Goal: Transaction & Acquisition: Purchase product/service

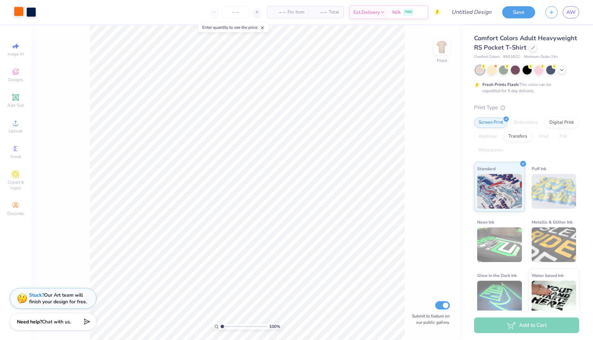
click at [18, 11] on div at bounding box center [19, 12] width 10 height 10
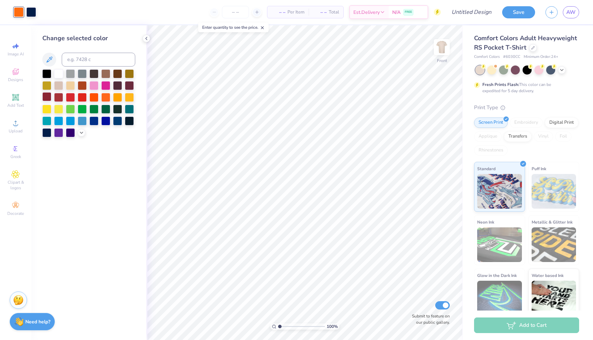
click at [46, 95] on div at bounding box center [46, 96] width 9 height 9
click at [32, 11] on div at bounding box center [31, 12] width 10 height 10
click at [45, 72] on div at bounding box center [46, 73] width 9 height 9
click at [562, 69] on icon at bounding box center [562, 70] width 6 height 6
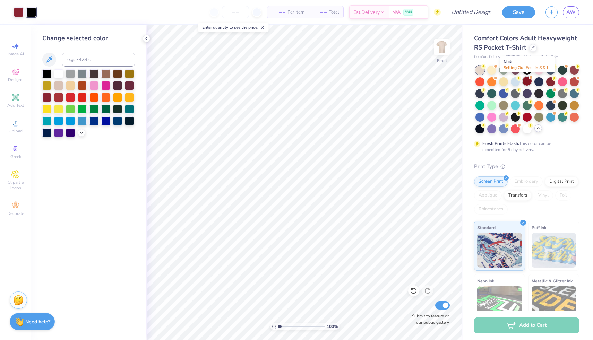
click at [529, 82] on div at bounding box center [527, 81] width 9 height 9
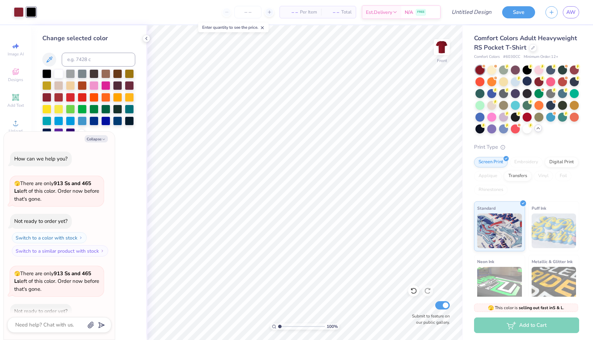
scroll to position [38, 0]
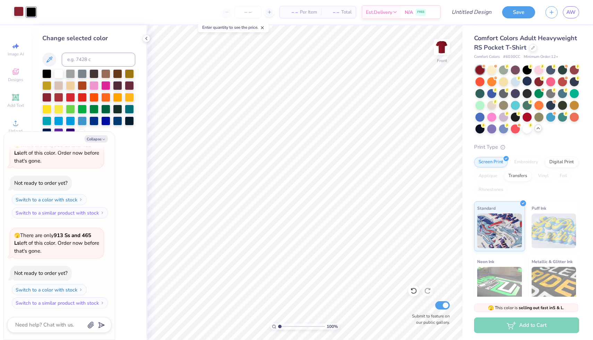
click at [19, 12] on div at bounding box center [19, 12] width 10 height 10
click at [59, 74] on div at bounding box center [58, 73] width 9 height 9
click at [528, 129] on div at bounding box center [527, 128] width 9 height 9
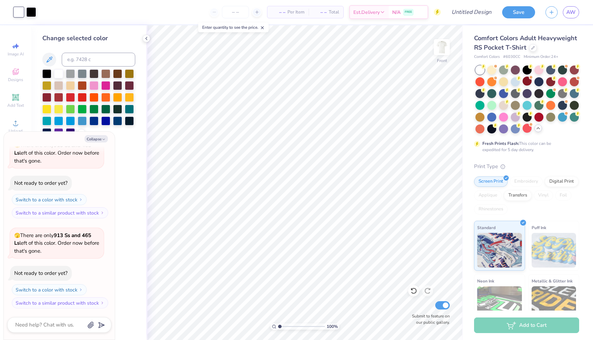
click at [19, 12] on div at bounding box center [19, 12] width 10 height 10
click at [58, 98] on div at bounding box center [58, 96] width 9 height 9
click at [48, 97] on div at bounding box center [46, 96] width 9 height 9
click at [58, 95] on div at bounding box center [58, 96] width 9 height 9
click at [33, 12] on div at bounding box center [31, 12] width 10 height 10
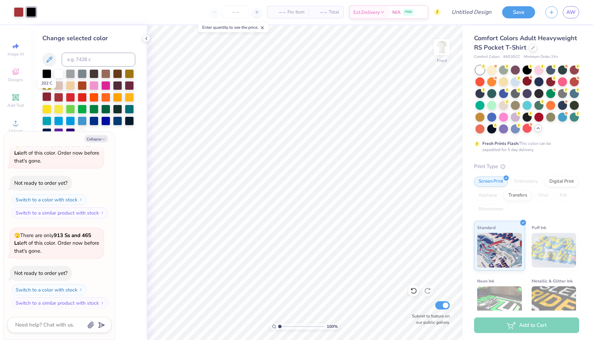
click at [46, 97] on div at bounding box center [46, 96] width 9 height 9
click at [69, 98] on div at bounding box center [70, 96] width 9 height 9
click at [60, 97] on div at bounding box center [58, 96] width 9 height 9
click at [49, 95] on div at bounding box center [46, 96] width 9 height 9
click at [16, 11] on div at bounding box center [19, 12] width 10 height 10
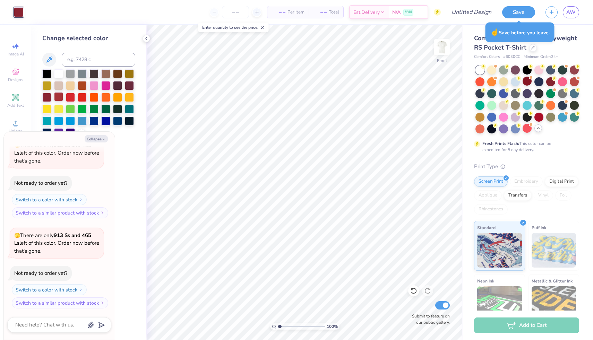
click at [59, 99] on div at bounding box center [58, 96] width 9 height 9
click at [68, 96] on div at bounding box center [70, 96] width 9 height 9
click at [56, 96] on div at bounding box center [58, 96] width 9 height 9
click at [415, 290] on icon at bounding box center [413, 291] width 7 height 7
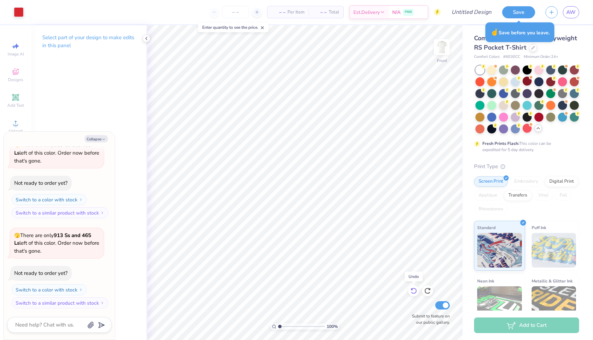
click at [415, 290] on icon at bounding box center [413, 291] width 7 height 7
click at [28, 12] on div at bounding box center [31, 12] width 10 height 10
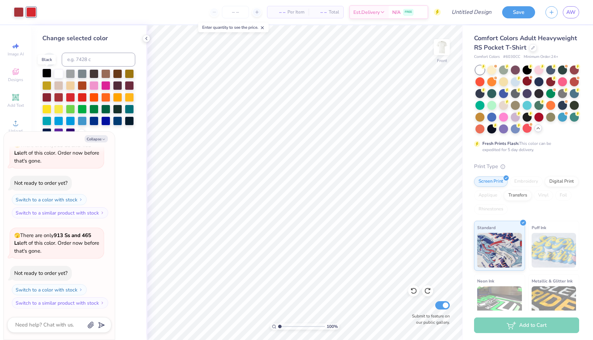
click at [47, 72] on div at bounding box center [46, 73] width 9 height 9
click at [20, 13] on div at bounding box center [19, 12] width 10 height 10
click at [69, 85] on div at bounding box center [70, 85] width 9 height 9
click at [28, 12] on div at bounding box center [31, 12] width 10 height 10
click at [46, 96] on div at bounding box center [46, 96] width 9 height 9
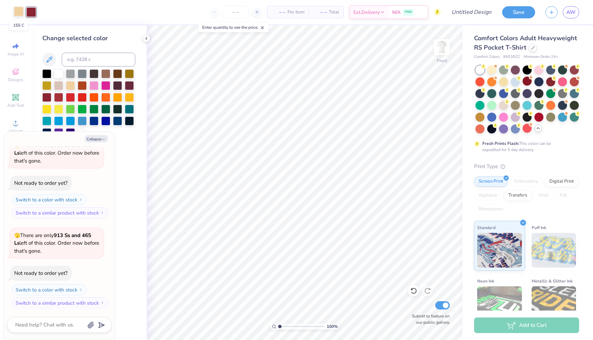
click at [21, 11] on div at bounding box center [19, 12] width 10 height 10
click at [46, 70] on div at bounding box center [46, 73] width 9 height 9
click at [69, 87] on div at bounding box center [70, 85] width 9 height 9
click at [32, 9] on div at bounding box center [31, 12] width 10 height 10
click at [45, 74] on div at bounding box center [46, 73] width 9 height 9
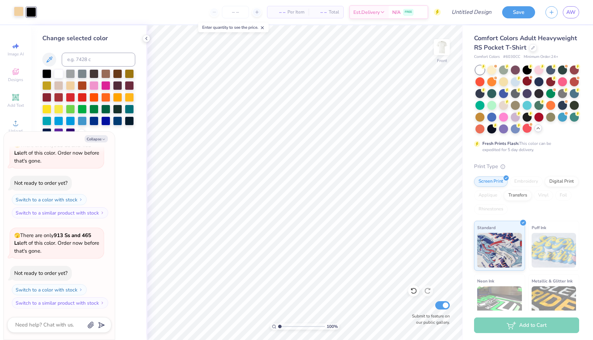
click at [18, 10] on div at bounding box center [19, 12] width 10 height 10
click at [49, 94] on div at bounding box center [46, 96] width 9 height 9
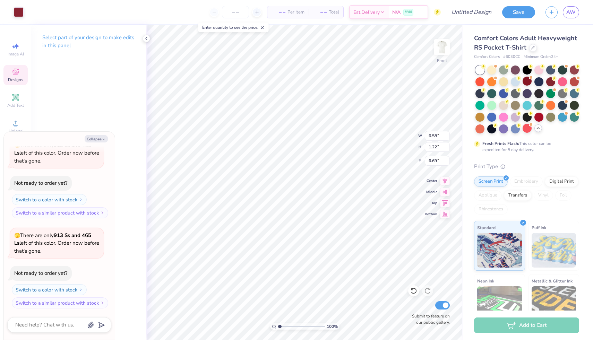
type textarea "x"
type input "6.58"
type input "1.22"
type input "6.69"
click at [18, 12] on div at bounding box center [19, 12] width 10 height 10
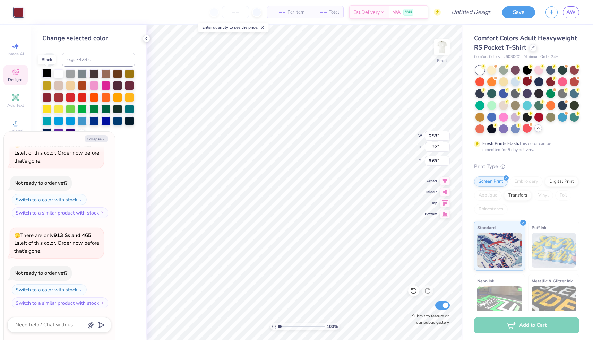
click at [49, 76] on div at bounding box center [46, 73] width 9 height 9
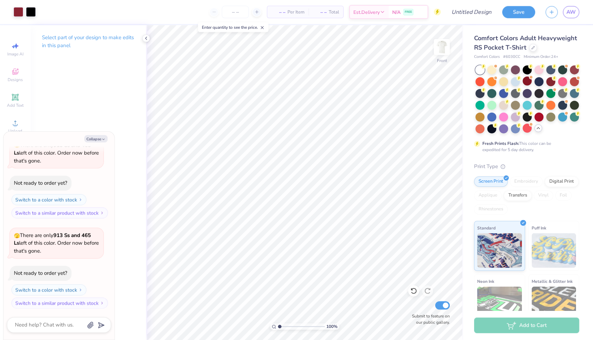
scroll to position [0, 0]
type textarea "x"
type input "6.63"
click at [306, 325] on input "range" at bounding box center [301, 327] width 47 height 6
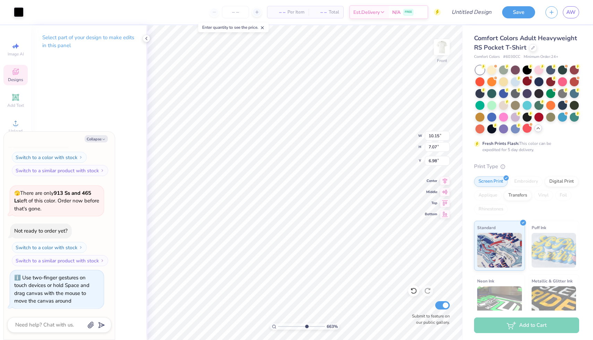
type textarea "x"
type input "6.58"
type input "1.22"
type input "6.69"
type textarea "x"
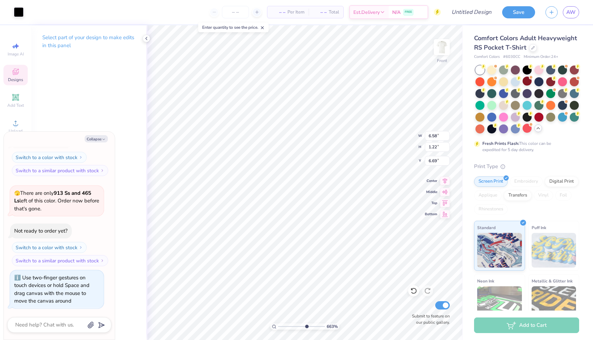
type input "10.15"
type input "7.07"
type input "6.98"
click at [19, 9] on div at bounding box center [19, 12] width 10 height 10
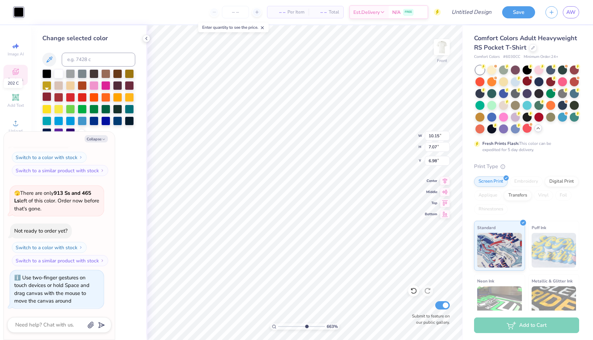
click at [46, 95] on div at bounding box center [46, 96] width 9 height 9
type textarea "x"
type input "6.58"
type input "1.22"
type input "6.69"
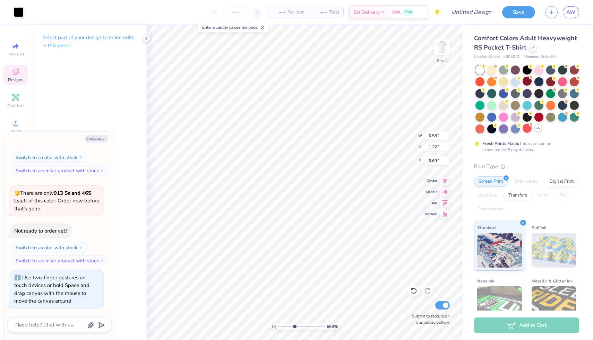
click at [294, 327] on input "range" at bounding box center [301, 327] width 47 height 6
type input "2.54"
click at [287, 327] on input "range" at bounding box center [301, 327] width 47 height 6
click at [281, 10] on span "– –" at bounding box center [279, 12] width 14 height 7
click at [233, 11] on input "number" at bounding box center [235, 12] width 27 height 12
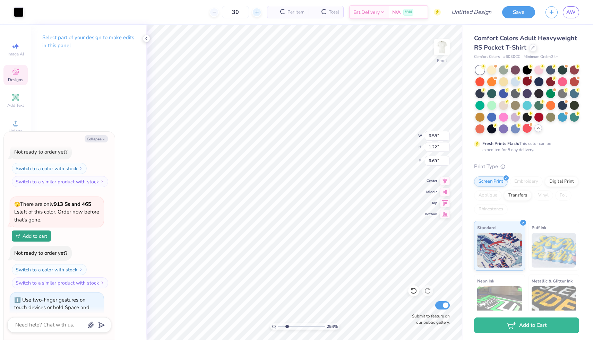
scroll to position [92, 0]
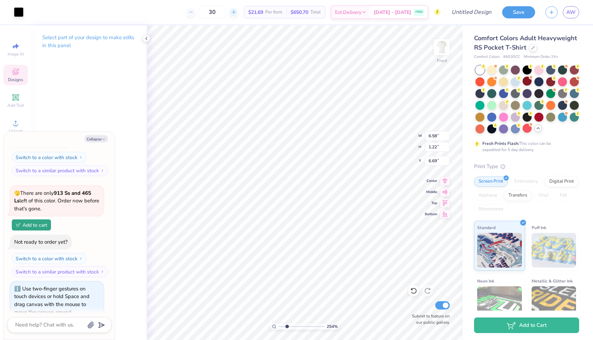
click at [238, 11] on div at bounding box center [233, 12] width 9 height 9
click at [234, 11] on line at bounding box center [234, 12] width 0 height 3
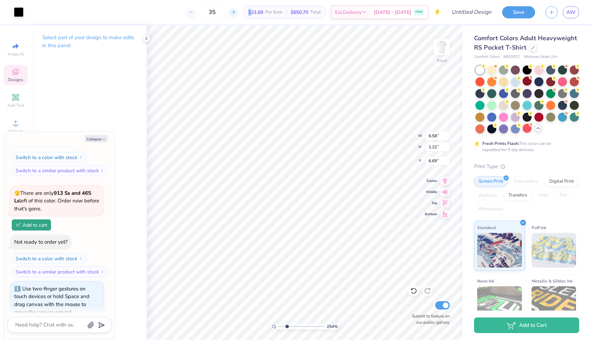
click at [234, 11] on line at bounding box center [234, 12] width 0 height 3
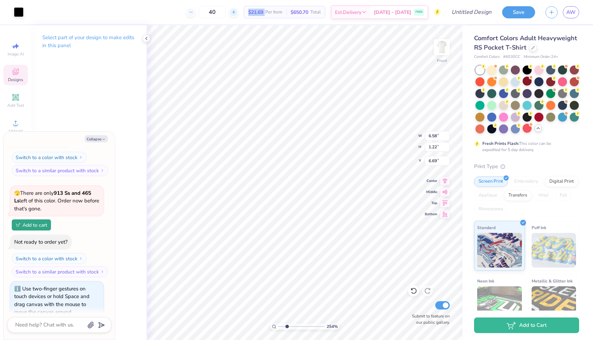
click at [234, 11] on line at bounding box center [234, 12] width 0 height 3
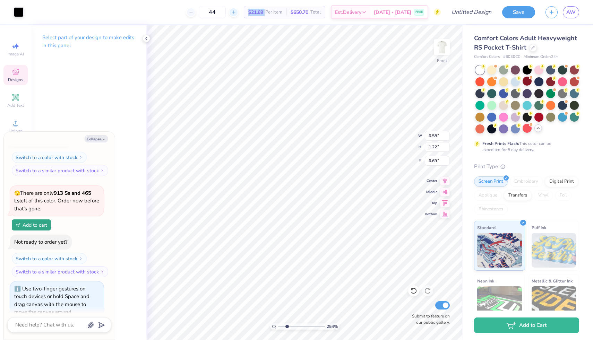
type input "45"
click at [156, 11] on div "45 $20.57 Per Item $925.65 Total Est. Delivery [DATE] - [DATE] FREE" at bounding box center [235, 12] width 412 height 24
type textarea "x"
type input "10.15"
type input "7.07"
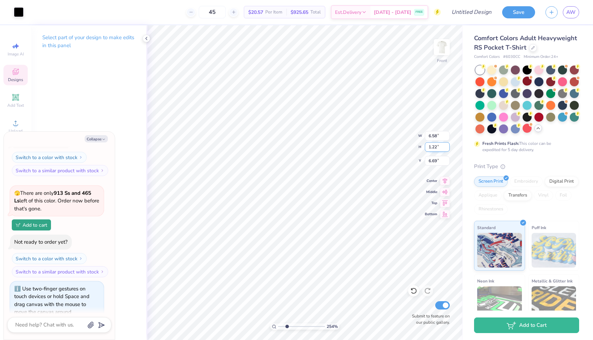
type input "6.98"
type textarea "x"
type input "0.72"
type input "1.34"
type input "9.23"
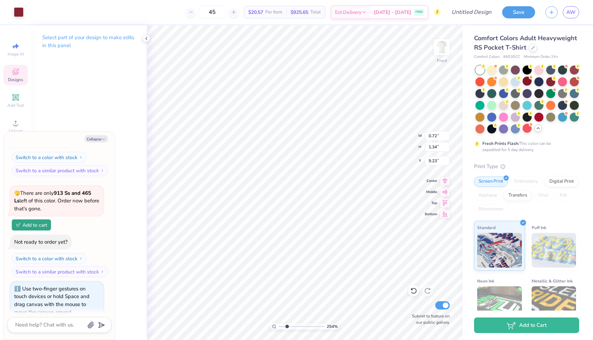
click at [12, 10] on div "Art colors" at bounding box center [12, 12] width 24 height 24
click at [16, 11] on div at bounding box center [19, 12] width 10 height 10
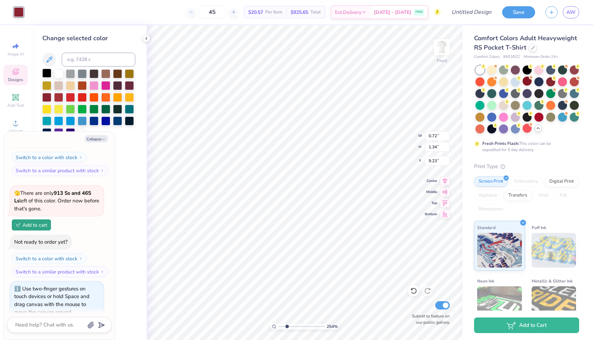
click at [47, 73] on div at bounding box center [46, 73] width 9 height 9
click at [58, 75] on div at bounding box center [58, 73] width 9 height 9
type textarea "x"
type input "10.15"
type input "7.07"
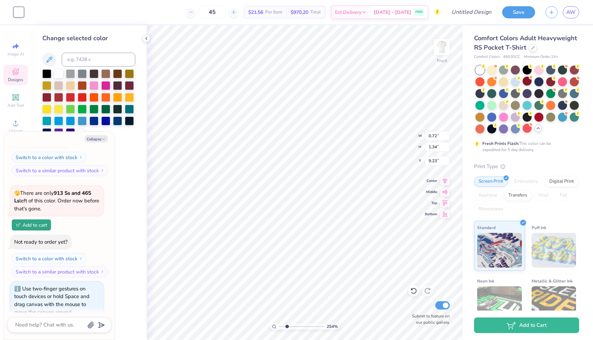
type input "6.98"
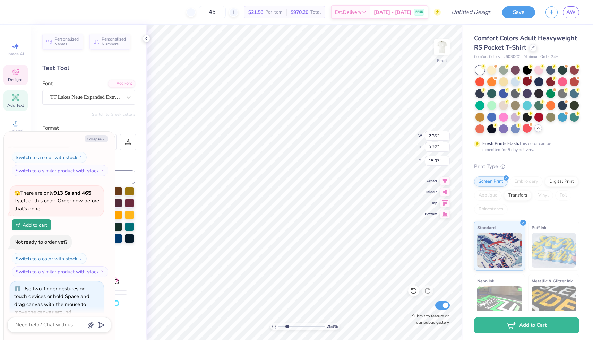
type textarea "x"
type input "12.00"
type input "2.53"
type input "3.00"
click at [97, 140] on button "Collapse" at bounding box center [96, 138] width 23 height 7
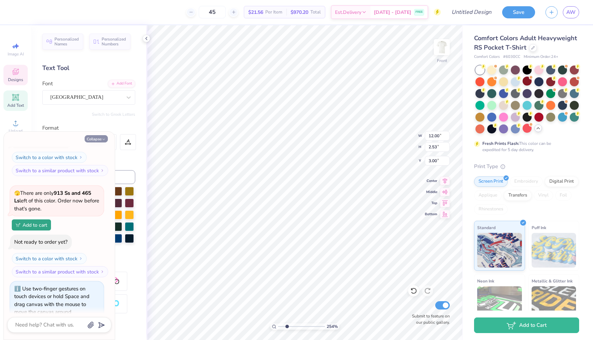
type textarea "x"
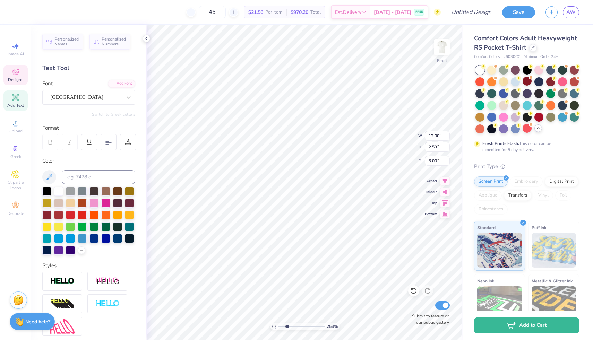
scroll to position [0, 1]
type input "6.21"
type input "1.07"
type input "4.88"
type input "12.00"
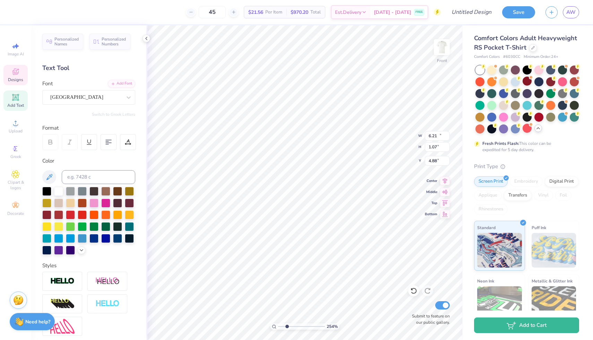
type input "2.53"
type input "3.00"
type input "6.21"
type input "1.07"
type input "4.88"
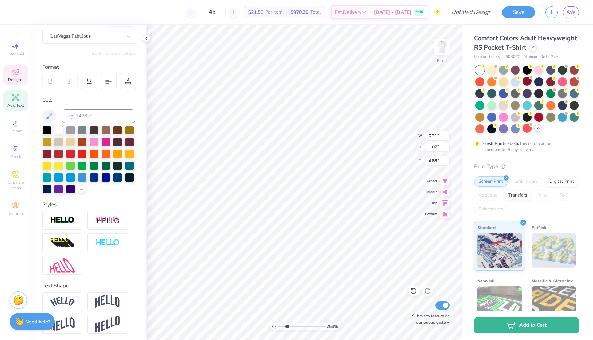
scroll to position [63, 0]
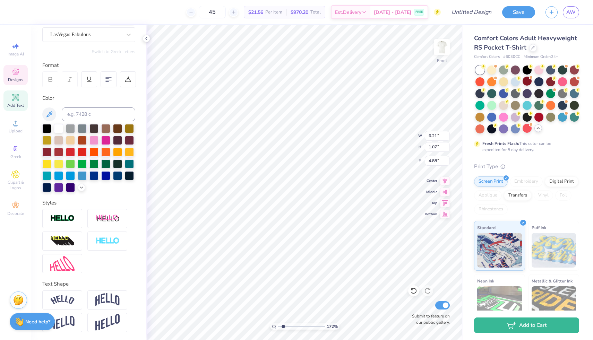
type input "1.72"
click at [283, 326] on input "range" at bounding box center [301, 327] width 47 height 6
type input "12.00"
type input "2.53"
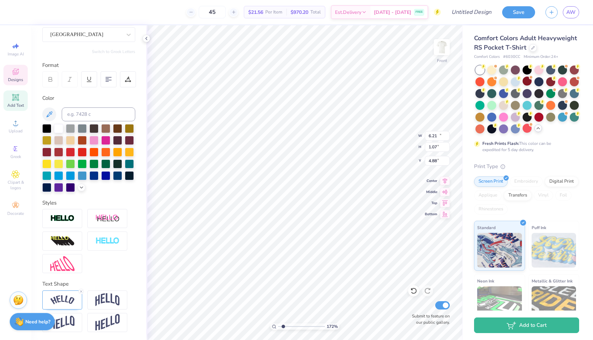
type input "3.00"
type input "6.21"
type input "1.07"
type input "4.88"
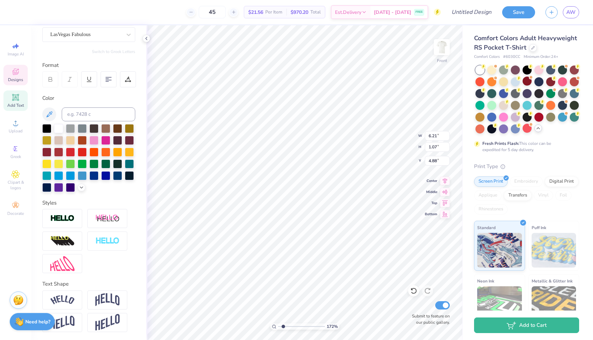
type textarea "Sigma Sigma Sigma"
type input "12.00"
type input "2.53"
type input "3.00"
click at [48, 150] on div at bounding box center [46, 151] width 9 height 9
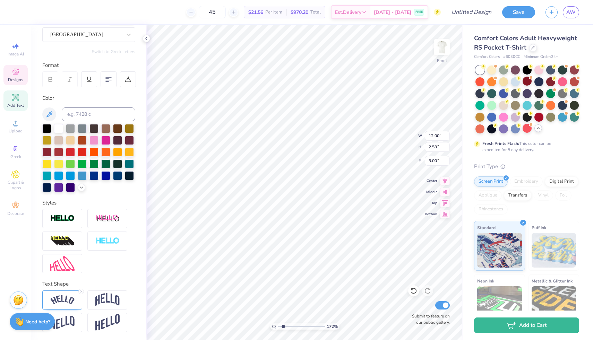
type input "5.71"
type input "1.04"
type input "4.89"
click at [48, 127] on div at bounding box center [46, 128] width 9 height 9
type input "1.08"
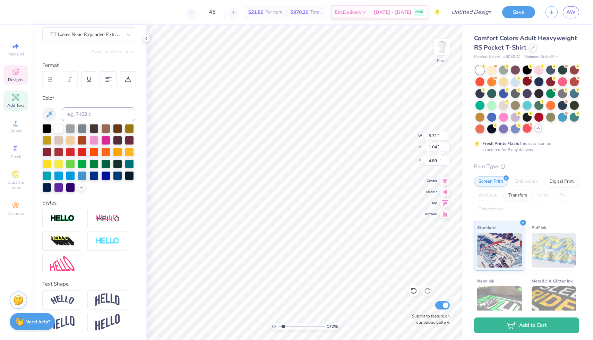
type input "0.27"
type input "14.61"
click at [46, 127] on div at bounding box center [46, 128] width 9 height 9
click at [46, 128] on div at bounding box center [46, 128] width 9 height 9
click at [440, 42] on img at bounding box center [442, 47] width 28 height 28
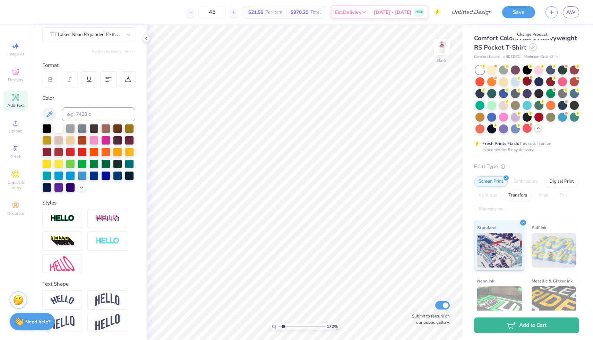
click at [532, 50] on div at bounding box center [534, 47] width 8 height 8
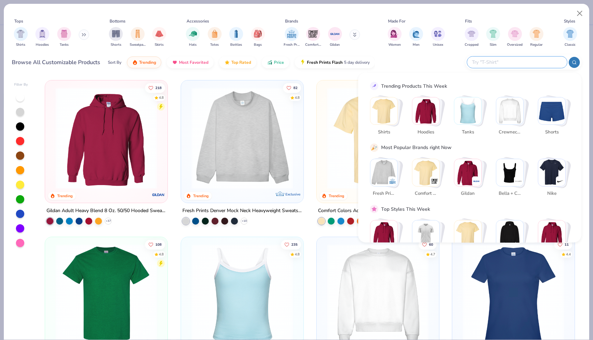
click at [531, 63] on input "text" at bounding box center [517, 62] width 91 height 8
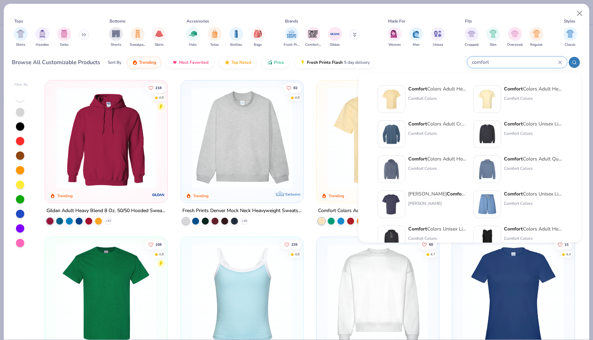
type input "comfort"
click at [447, 93] on div "Comfort Colors Adult Heavyweight T-Shirt Comfort Colors" at bounding box center [437, 99] width 58 height 28
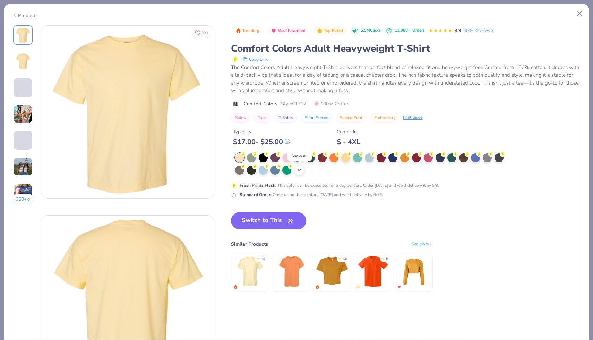
click at [299, 171] on icon at bounding box center [300, 171] width 6 height 6
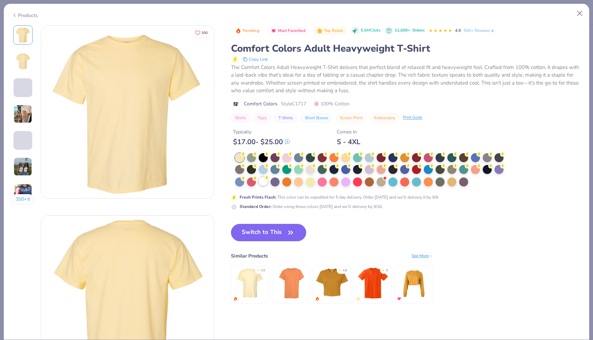
click at [266, 185] on div at bounding box center [263, 181] width 9 height 9
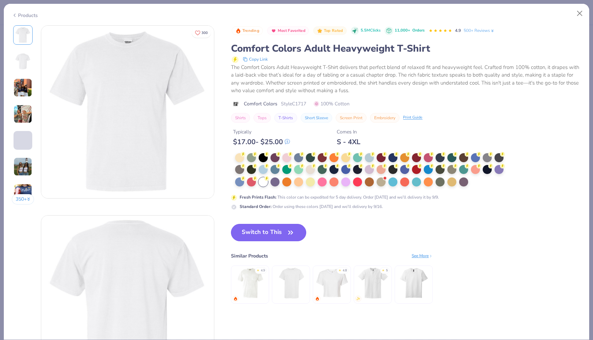
click at [262, 232] on button "Switch to This" at bounding box center [268, 232] width 75 height 17
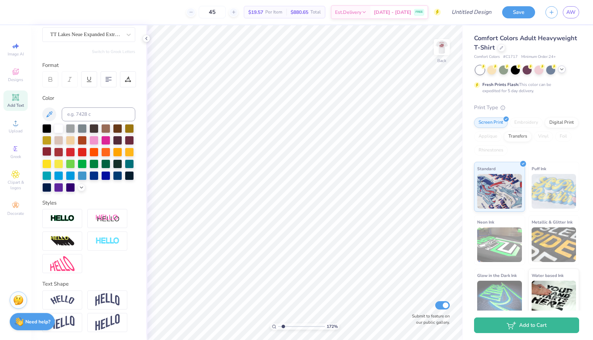
click at [47, 151] on div at bounding box center [46, 151] width 9 height 9
click at [85, 35] on div "TT Lakes Neue Expanded ExtraBold" at bounding box center [86, 34] width 73 height 11
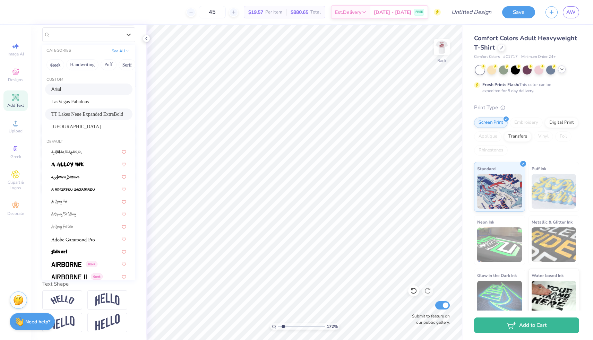
click at [69, 92] on div "Arial" at bounding box center [88, 89] width 75 height 7
click at [118, 39] on div "Arial" at bounding box center [86, 34] width 73 height 11
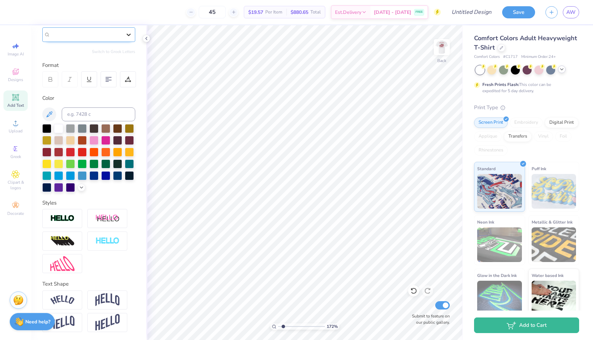
click at [129, 34] on icon at bounding box center [128, 34] width 7 height 7
click at [21, 157] on span "Greek" at bounding box center [15, 157] width 11 height 6
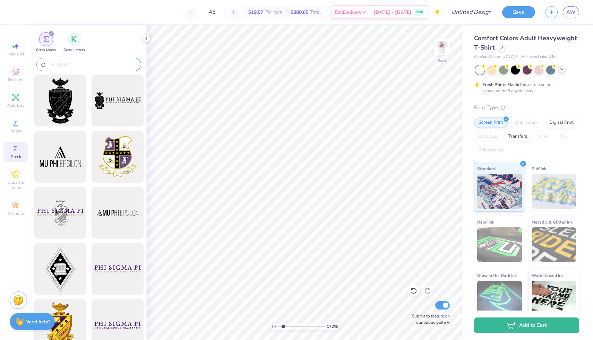
click at [80, 65] on input "text" at bounding box center [92, 64] width 89 height 7
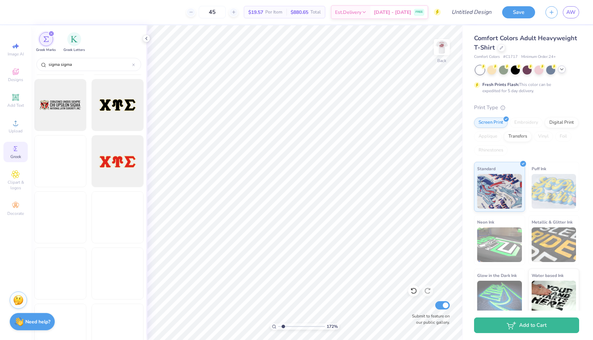
scroll to position [1626, 0]
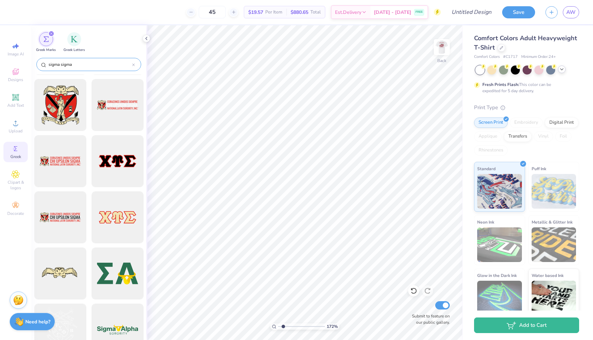
click at [85, 61] on input "sigma sigma" at bounding box center [90, 64] width 84 height 7
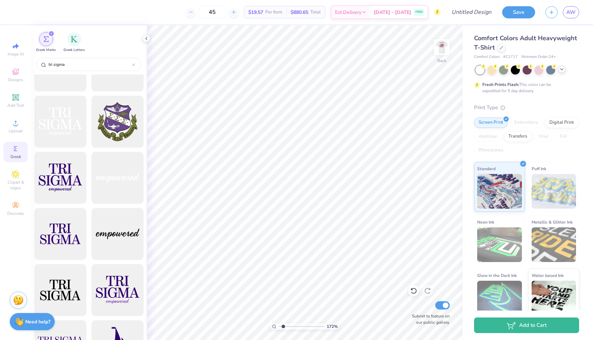
scroll to position [0, 0]
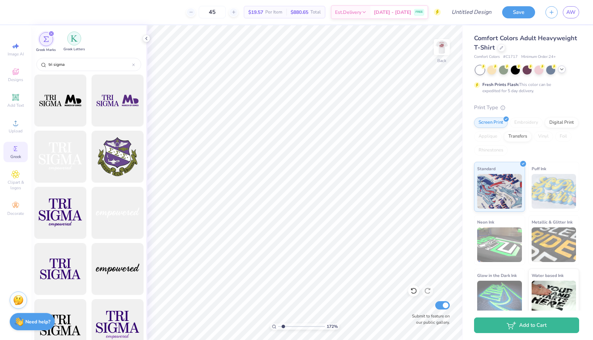
type input "tri sigma"
click at [74, 35] on img "filter for Greek Letters" at bounding box center [74, 38] width 7 height 7
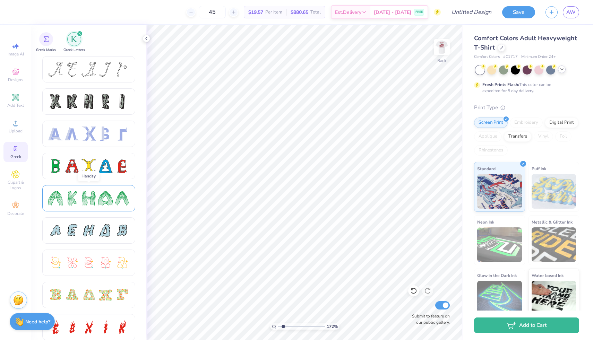
click at [102, 200] on div at bounding box center [105, 198] width 15 height 15
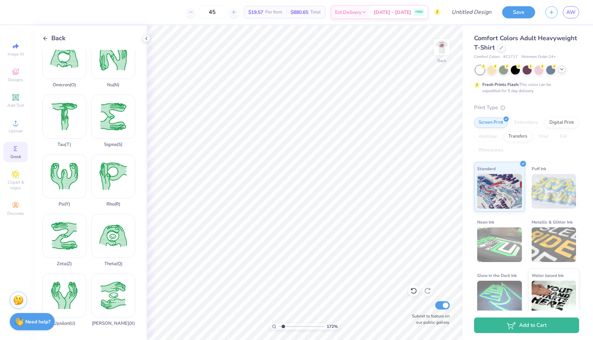
scroll to position [430, 0]
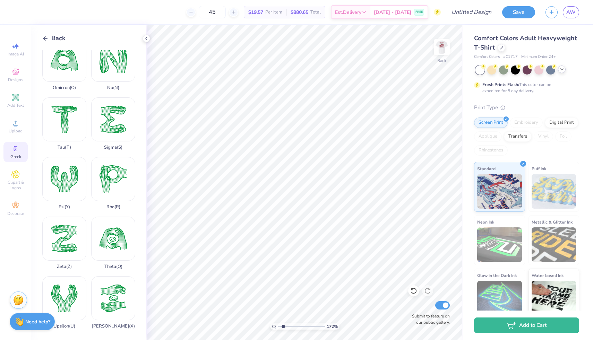
click at [49, 35] on div "Back" at bounding box center [53, 38] width 23 height 9
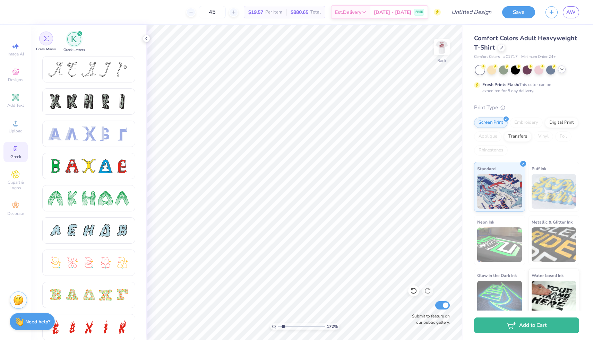
click at [43, 42] on div "filter for Greek Marks" at bounding box center [46, 39] width 14 height 14
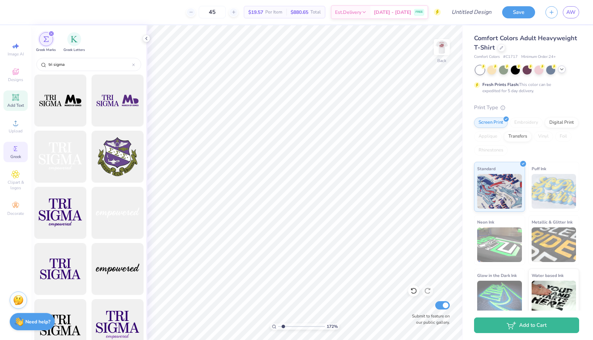
click at [17, 99] on icon at bounding box center [15, 97] width 5 height 5
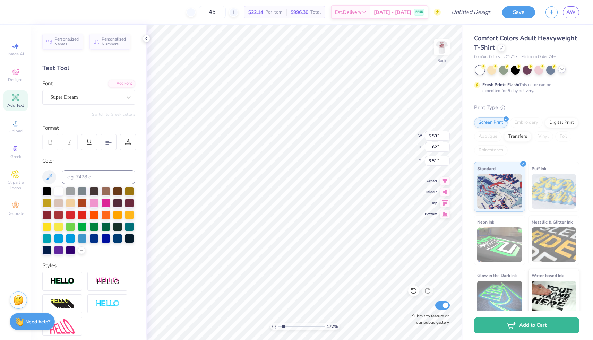
type input "1.59"
paste textarea
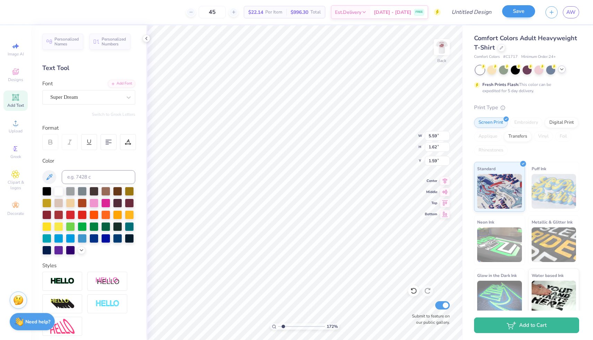
paste textarea
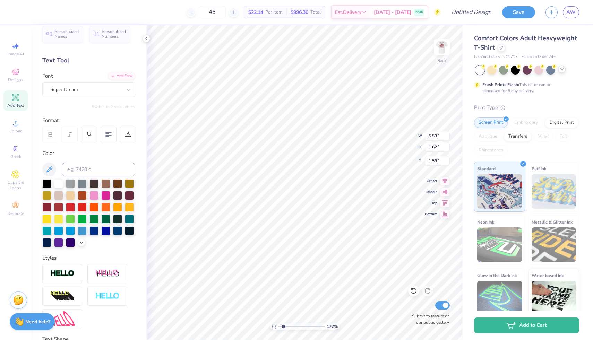
scroll to position [9, 0]
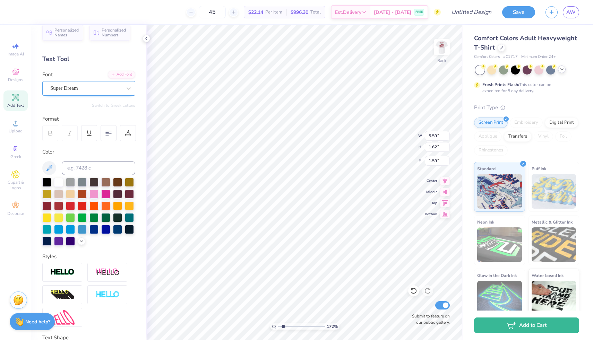
click at [105, 89] on div "Super Dream" at bounding box center [86, 88] width 73 height 11
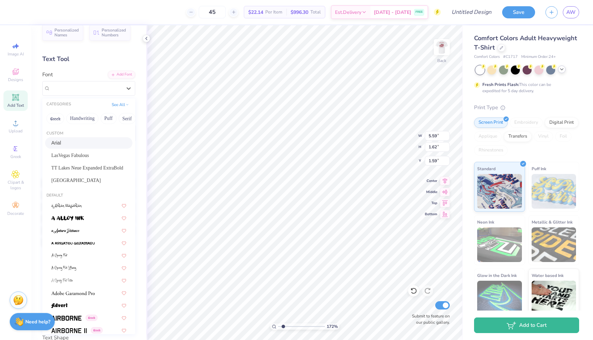
click at [68, 143] on div "Arial" at bounding box center [88, 142] width 75 height 7
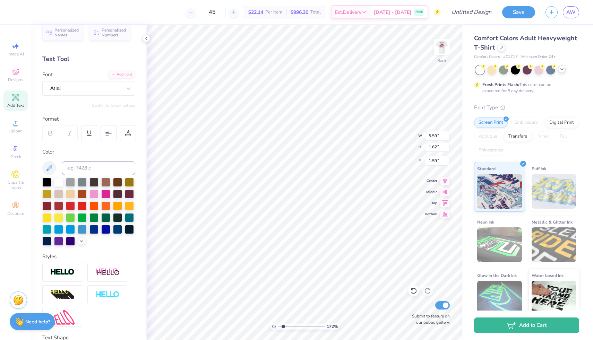
paste textarea "S"
type textarea "SS"
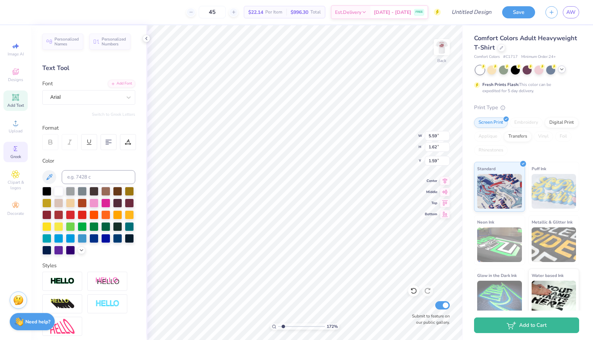
click at [18, 151] on icon at bounding box center [15, 149] width 8 height 8
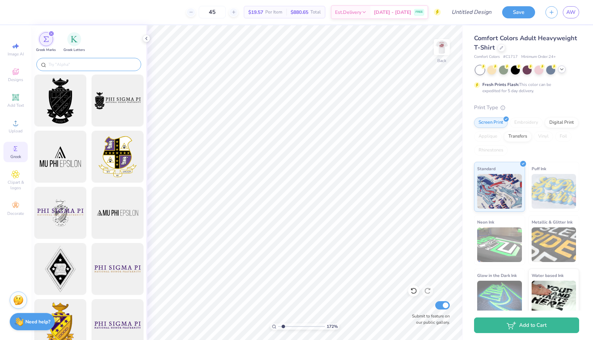
click at [83, 61] on input "text" at bounding box center [92, 64] width 89 height 7
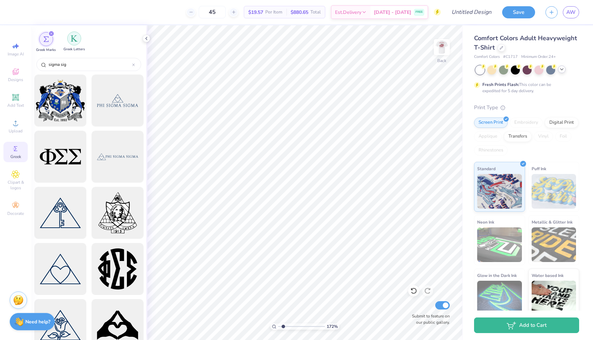
type input "sigma sig"
click at [77, 40] on img "filter for Greek Letters" at bounding box center [74, 38] width 7 height 7
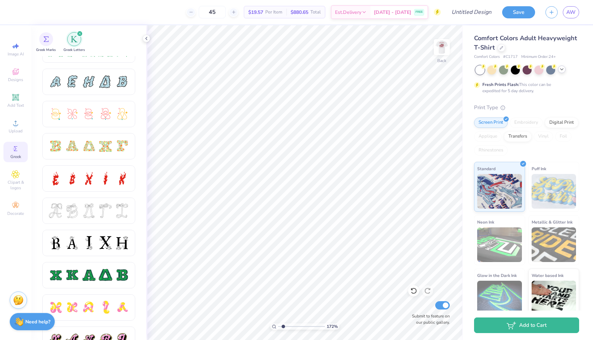
scroll to position [151, 0]
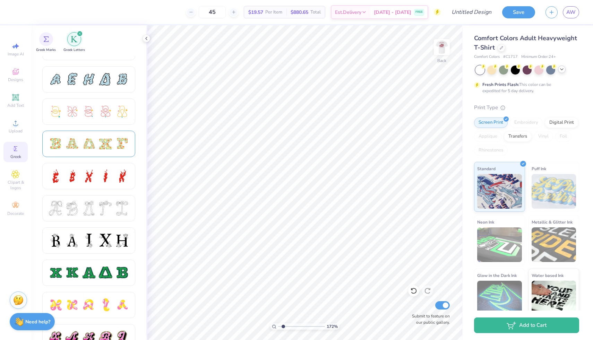
click at [101, 149] on div at bounding box center [105, 144] width 15 height 15
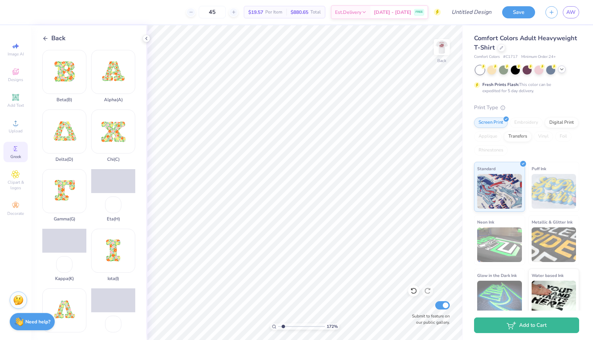
click at [45, 37] on icon at bounding box center [45, 38] width 6 height 6
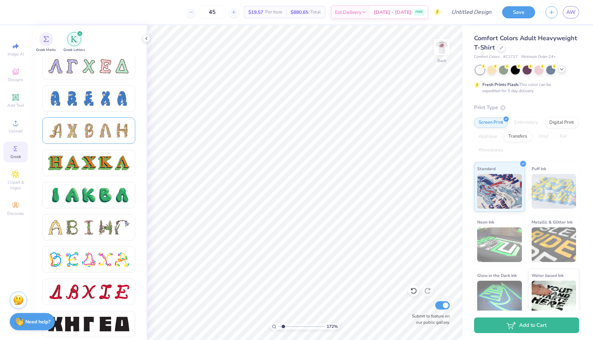
scroll to position [680, 0]
click at [97, 319] on div at bounding box center [88, 325] width 81 height 15
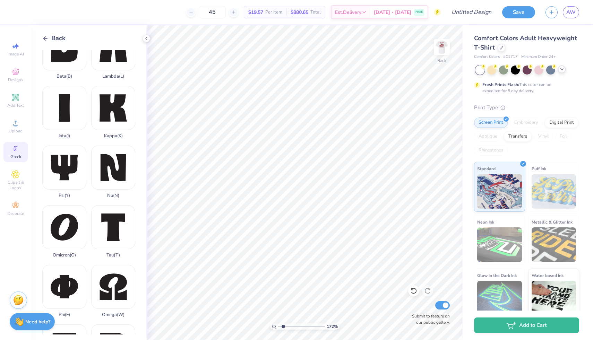
scroll to position [213, 0]
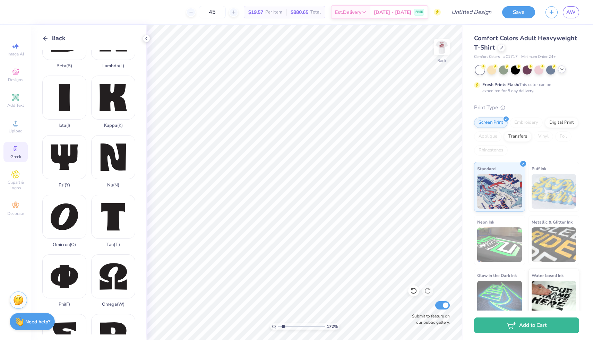
click at [46, 39] on line at bounding box center [46, 39] width 4 height 0
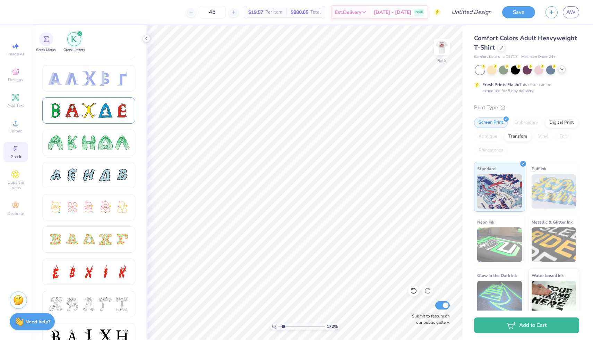
scroll to position [57, 0]
click at [81, 274] on div at bounding box center [88, 271] width 81 height 15
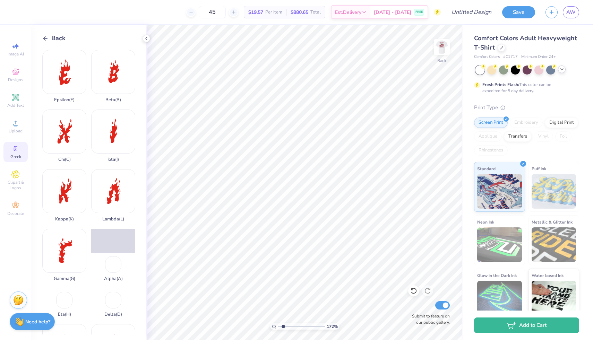
click at [45, 39] on icon at bounding box center [45, 38] width 6 height 6
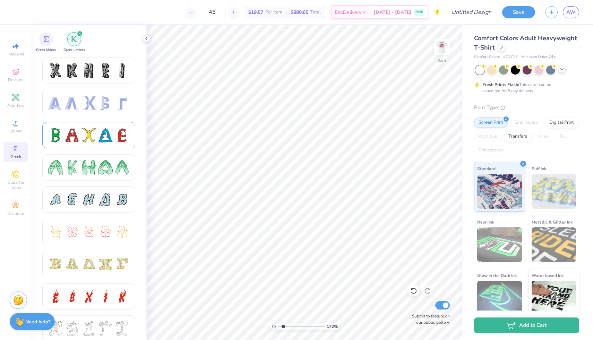
scroll to position [37, 0]
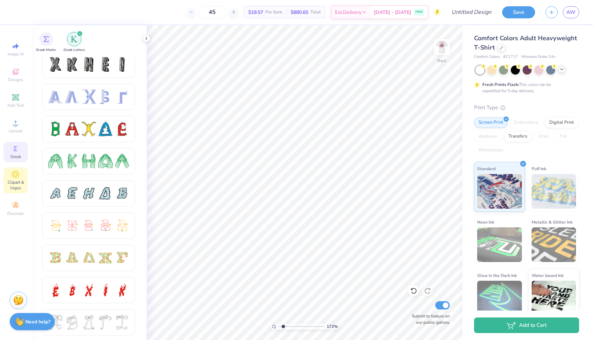
click at [24, 180] on span "Clipart & logos" at bounding box center [15, 185] width 24 height 11
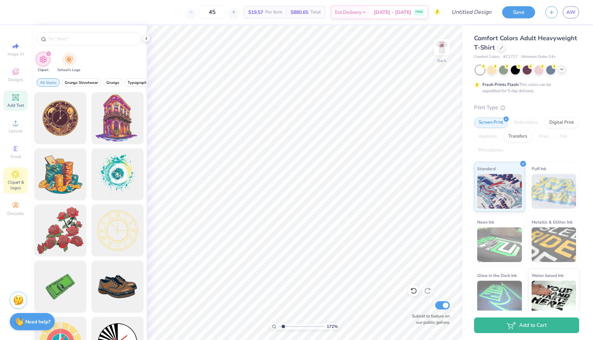
click at [15, 95] on icon at bounding box center [15, 97] width 5 height 5
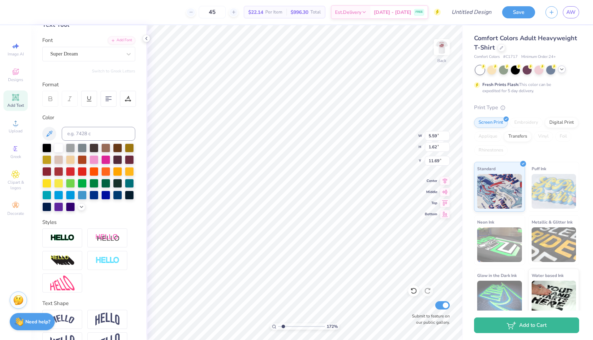
scroll to position [63, 0]
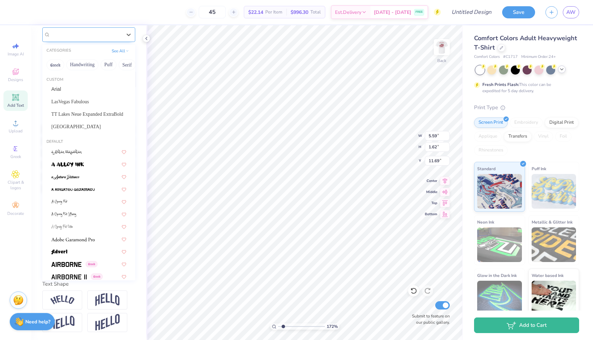
click at [80, 36] on div "Super Dream" at bounding box center [86, 34] width 73 height 11
click at [84, 67] on button "Handwriting" at bounding box center [82, 64] width 32 height 11
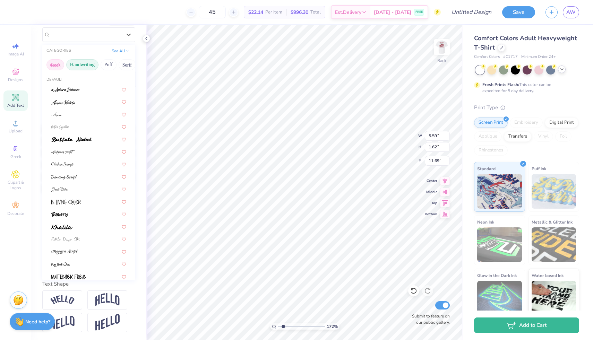
click at [52, 64] on button "Greek" at bounding box center [55, 64] width 18 height 11
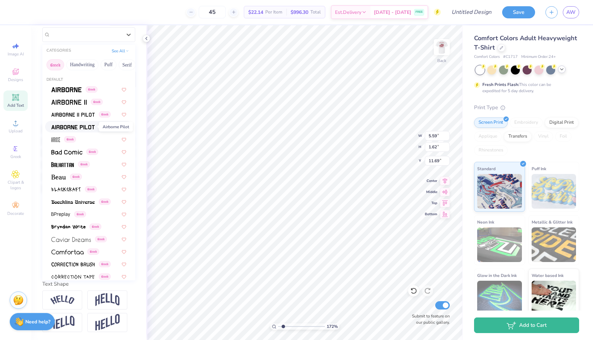
click at [76, 128] on img at bounding box center [72, 127] width 43 height 5
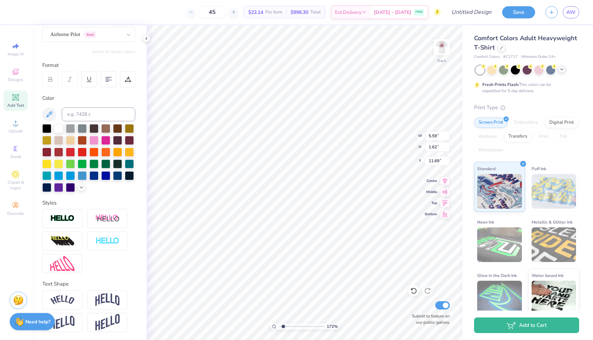
type input "5.35"
type input "1.69"
type input "11.65"
click at [119, 50] on button "Switch to Greek Letters" at bounding box center [113, 52] width 43 height 6
type input "5.33"
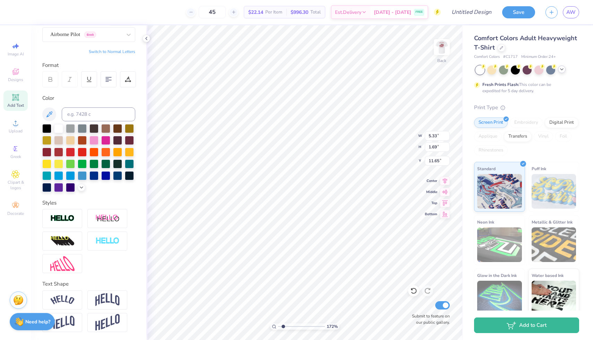
scroll to position [0, 0]
paste textarea
paste textarea "Σ"
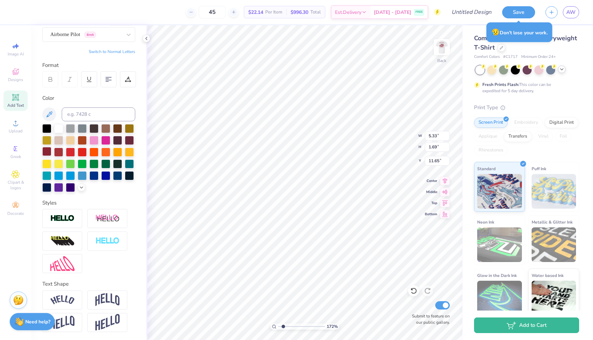
type textarea "ΣΣΣ"
click at [45, 152] on div at bounding box center [46, 151] width 9 height 9
type input "1.31"
type input "2.05"
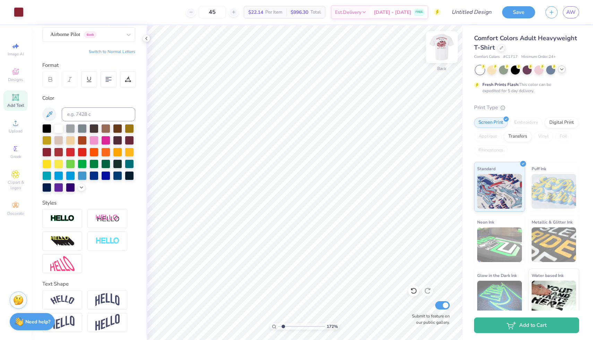
click at [443, 48] on img at bounding box center [442, 47] width 28 height 28
click at [443, 46] on img at bounding box center [442, 47] width 28 height 28
click at [447, 51] on img at bounding box center [442, 47] width 28 height 28
click at [436, 49] on img at bounding box center [442, 47] width 28 height 28
click at [88, 36] on div "Airborne Pilot Greek" at bounding box center [86, 34] width 73 height 11
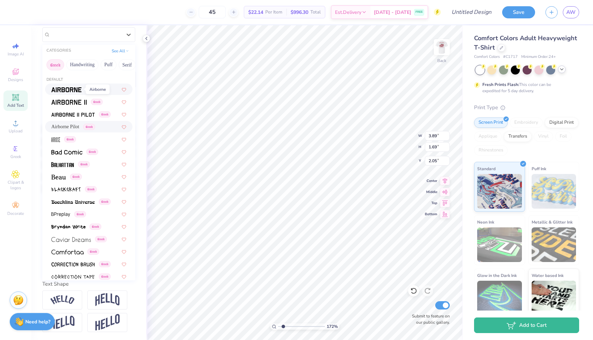
click at [75, 90] on img at bounding box center [66, 89] width 30 height 5
click at [104, 37] on div "Airborne Greek" at bounding box center [86, 34] width 73 height 11
click at [73, 101] on img at bounding box center [68, 102] width 35 height 5
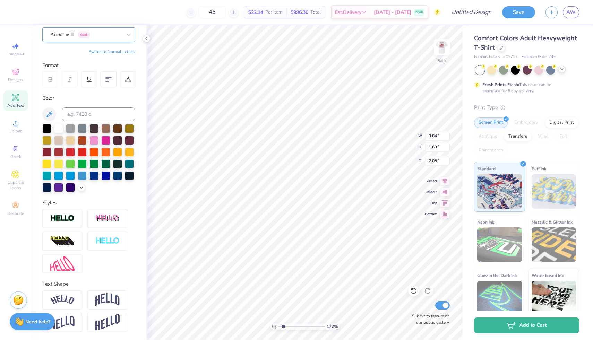
click at [100, 37] on div "Airborne II Greek" at bounding box center [86, 34] width 73 height 11
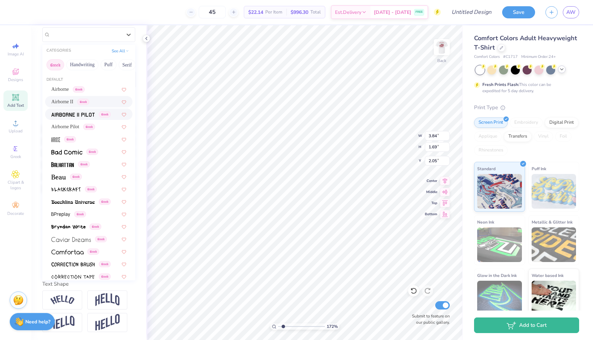
click at [77, 113] on img at bounding box center [72, 114] width 43 height 5
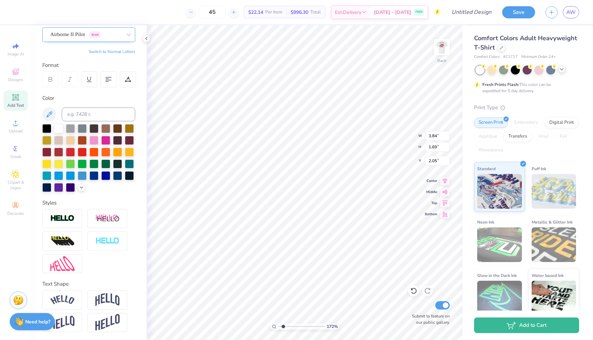
click at [76, 37] on div "Airborne II Pilot Greek" at bounding box center [86, 34] width 73 height 11
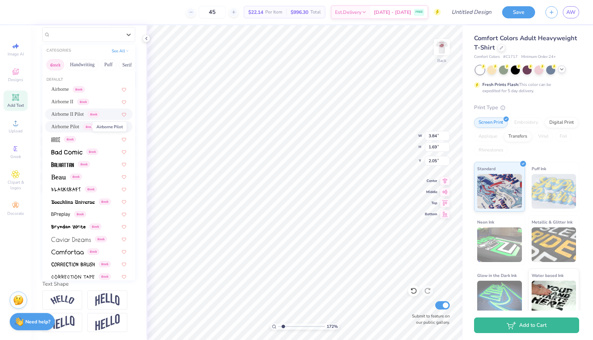
click at [73, 125] on span "Airborne Pilot" at bounding box center [65, 126] width 28 height 7
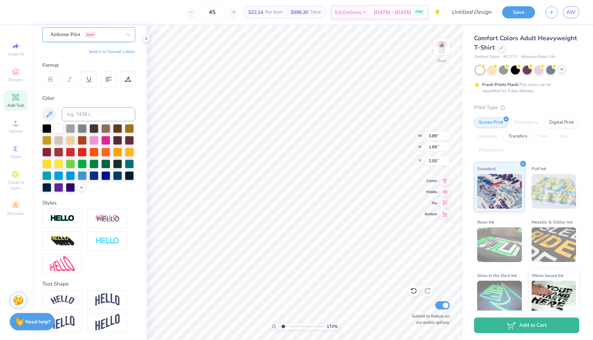
click at [70, 36] on div "Airborne Pilot Greek" at bounding box center [86, 34] width 73 height 11
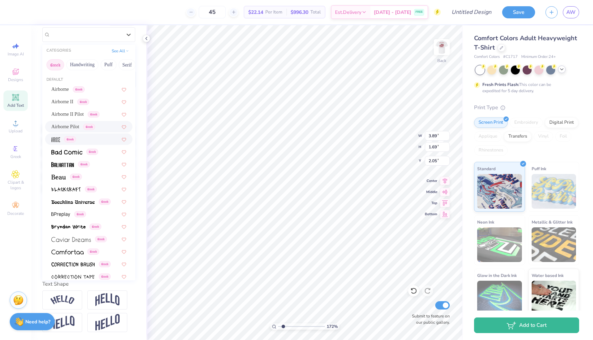
click at [56, 141] on img at bounding box center [55, 139] width 9 height 5
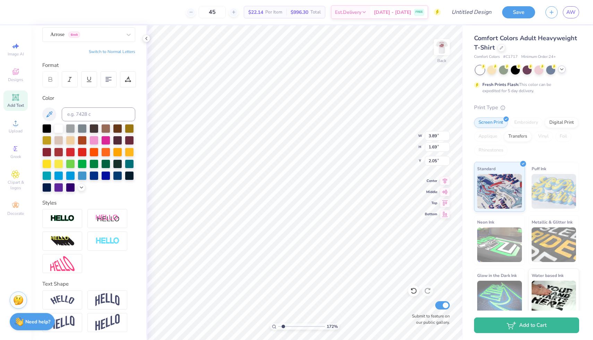
type input "1.80"
type input "2.13"
type input "1.83"
click at [65, 39] on div at bounding box center [85, 34] width 71 height 9
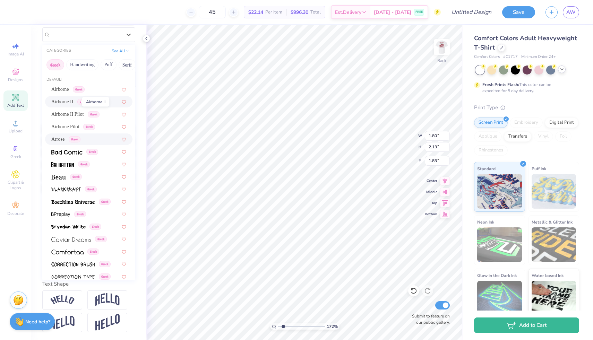
click at [66, 100] on span "Airborne II" at bounding box center [62, 101] width 22 height 7
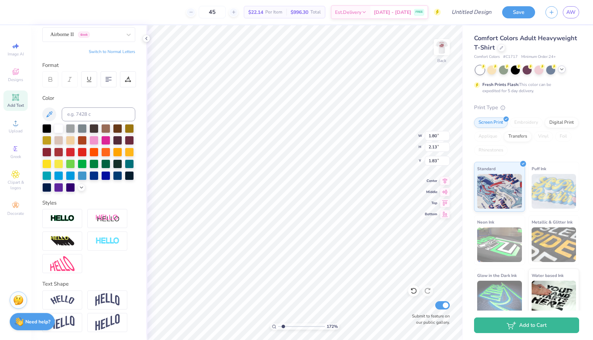
type input "3.84"
type input "1.69"
type input "2.05"
click at [438, 51] on img at bounding box center [442, 47] width 28 height 28
click at [448, 49] on img at bounding box center [442, 47] width 28 height 28
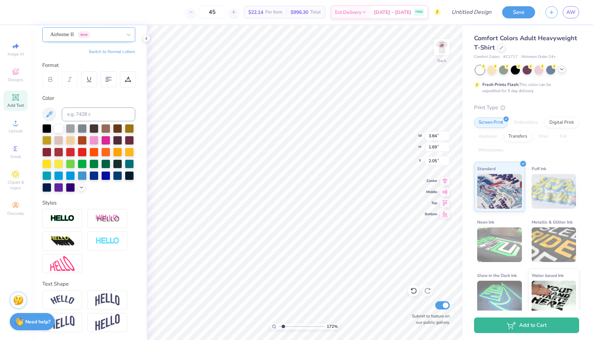
click at [97, 37] on div "Airborne II Greek" at bounding box center [86, 34] width 73 height 11
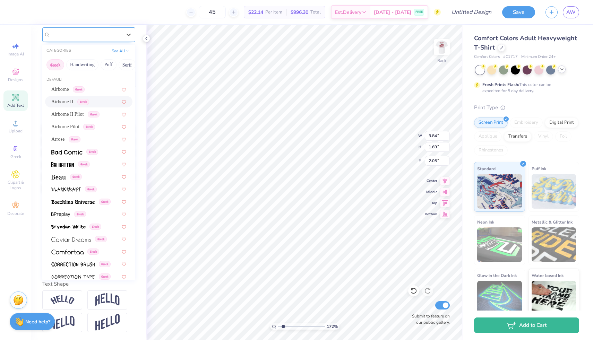
type input "v"
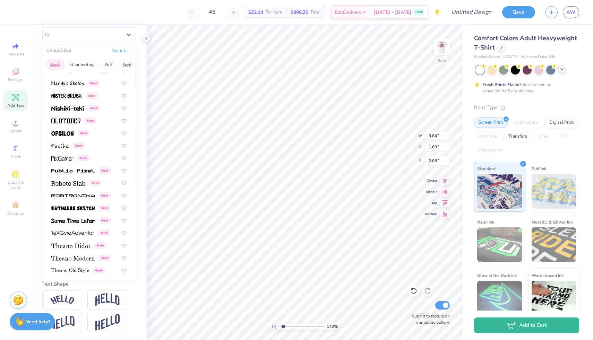
scroll to position [420, 0]
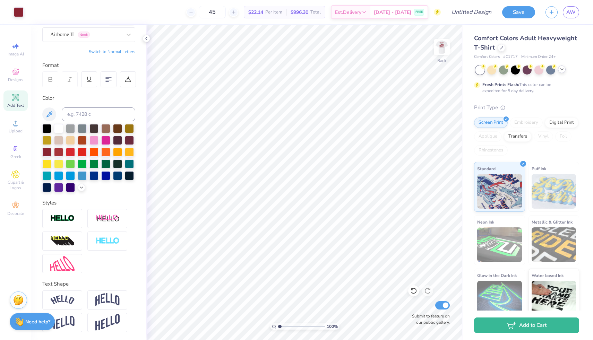
drag, startPoint x: 283, startPoint y: 327, endPoint x: 280, endPoint y: 327, distance: 3.8
type input "1"
click at [280, 327] on input "range" at bounding box center [301, 327] width 47 height 6
click at [442, 47] on img at bounding box center [442, 47] width 28 height 28
click at [362, 12] on span "Est. Delivery" at bounding box center [348, 13] width 26 height 7
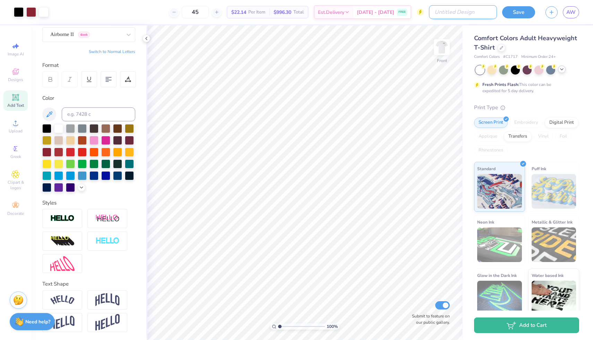
click at [469, 11] on input "Design Title" at bounding box center [463, 12] width 68 height 14
type input "Family Weekend"
click at [441, 43] on img at bounding box center [442, 47] width 28 height 28
click at [448, 52] on img at bounding box center [442, 47] width 28 height 28
click at [443, 50] on img at bounding box center [442, 47] width 28 height 28
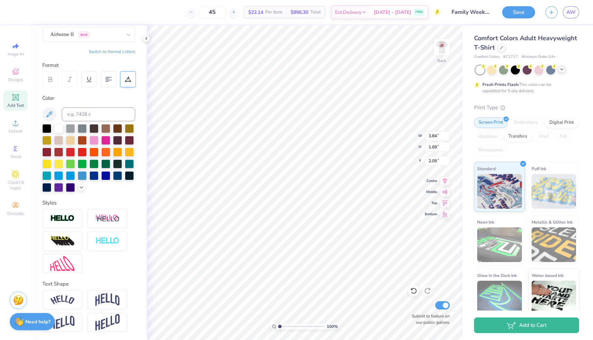
click at [129, 79] on icon at bounding box center [128, 78] width 3 height 3
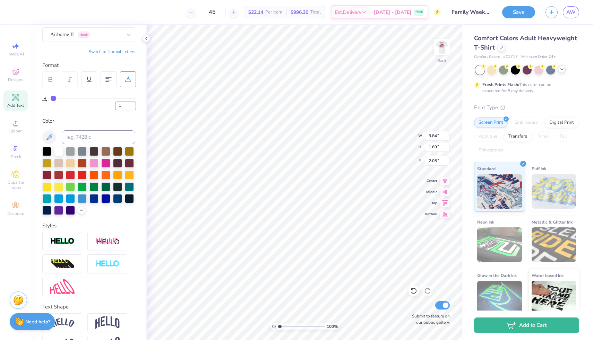
click at [130, 104] on input "1" at bounding box center [125, 106] width 21 height 9
type input "0"
click at [133, 107] on input "0" at bounding box center [125, 106] width 21 height 9
click at [102, 41] on div "Airborne II Greek" at bounding box center [88, 34] width 93 height 15
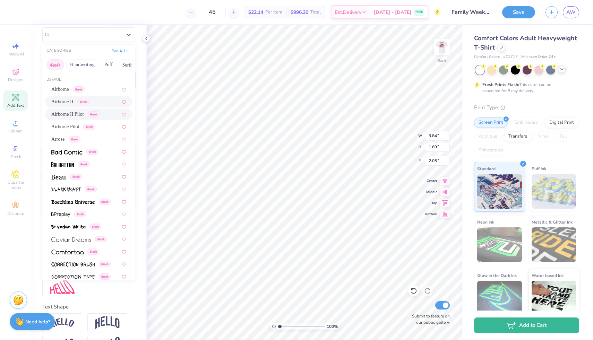
click at [79, 114] on span "Airborne II Pilot" at bounding box center [67, 114] width 32 height 7
click at [119, 35] on div "Airborne II Pilot Greek" at bounding box center [86, 34] width 73 height 11
click at [77, 123] on span "Airborne Pilot" at bounding box center [65, 126] width 28 height 7
click at [115, 35] on div "Airborne Pilot Greek" at bounding box center [86, 34] width 73 height 11
click at [73, 115] on span "Airborne II Pilot" at bounding box center [67, 114] width 32 height 7
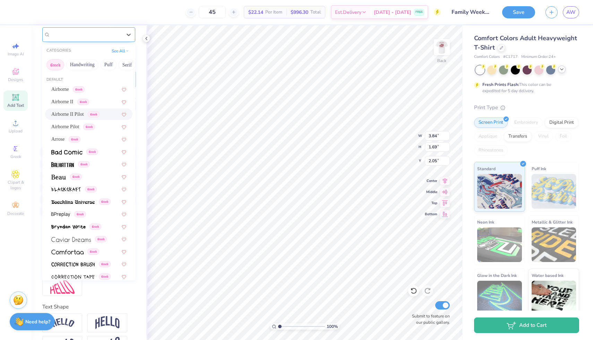
click at [121, 35] on div "Airborne II Pilot Greek" at bounding box center [86, 34] width 73 height 11
click at [73, 101] on span "Airborne II" at bounding box center [62, 101] width 22 height 7
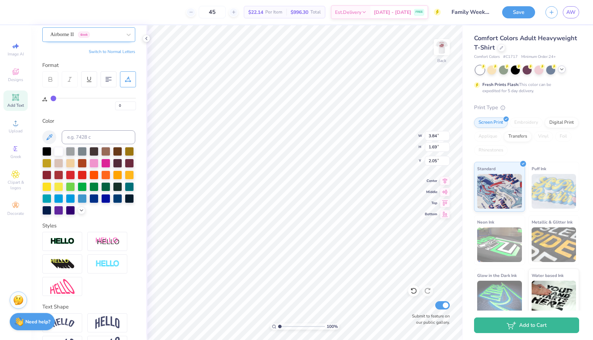
click at [114, 38] on div at bounding box center [85, 34] width 71 height 9
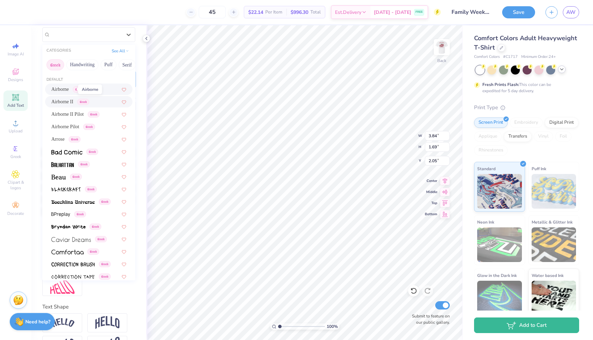
click at [67, 89] on span "Airborne" at bounding box center [60, 89] width 18 height 7
click at [101, 36] on div "Airborne Greek" at bounding box center [86, 34] width 73 height 11
click at [77, 113] on span "Airborne II Pilot" at bounding box center [67, 114] width 32 height 7
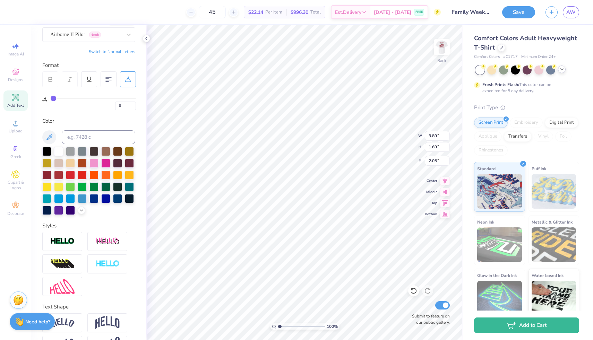
type input "3.84"
click at [525, 14] on button "Save" at bounding box center [518, 11] width 33 height 12
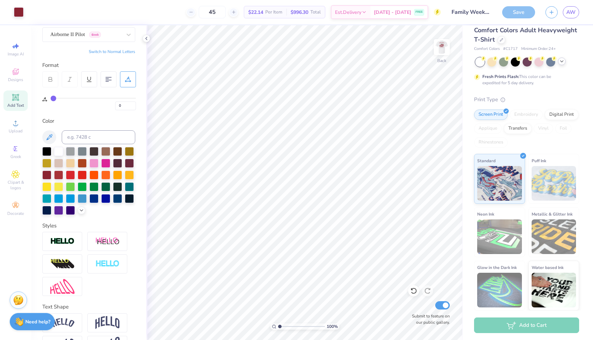
scroll to position [0, 0]
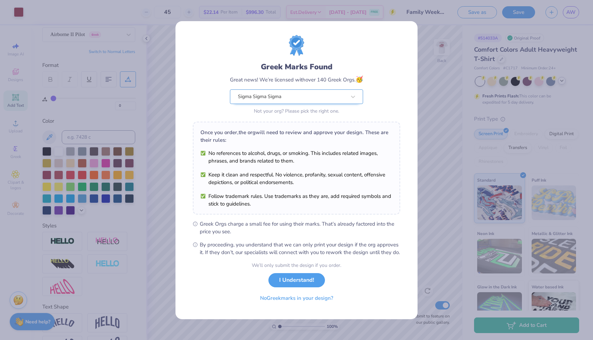
click at [303, 95] on div "Sigma Sigma Sigma" at bounding box center [292, 97] width 110 height 14
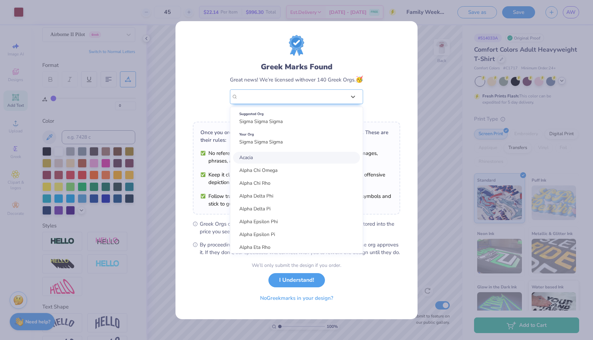
click at [305, 77] on div "Great news! We’re licensed with over 140 Greek Orgs. 🥳" at bounding box center [296, 79] width 133 height 9
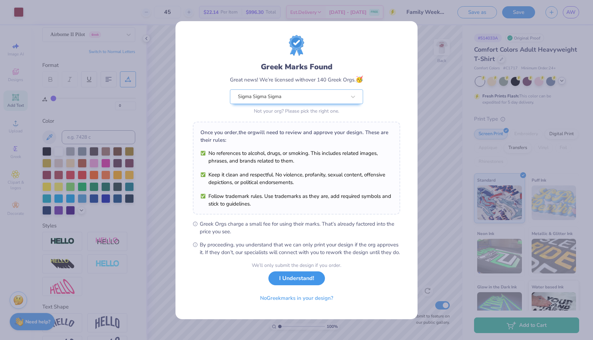
click at [309, 284] on button "I Understand!" at bounding box center [297, 279] width 57 height 14
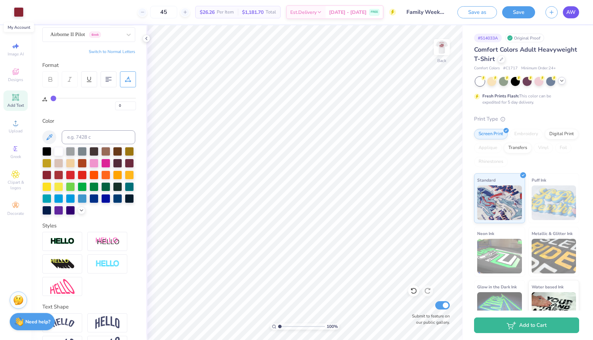
click at [573, 14] on span "AW" at bounding box center [571, 12] width 9 height 8
click at [448, 47] on img at bounding box center [442, 47] width 28 height 28
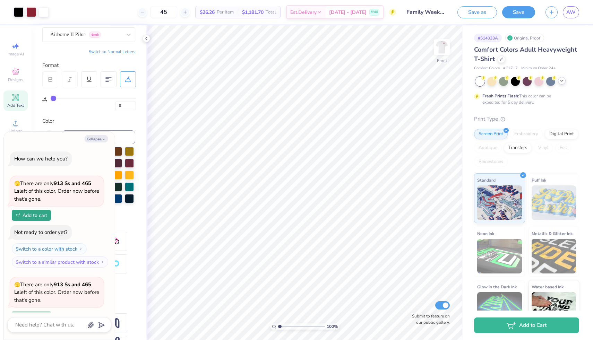
type textarea "x"
